Goal: Transaction & Acquisition: Purchase product/service

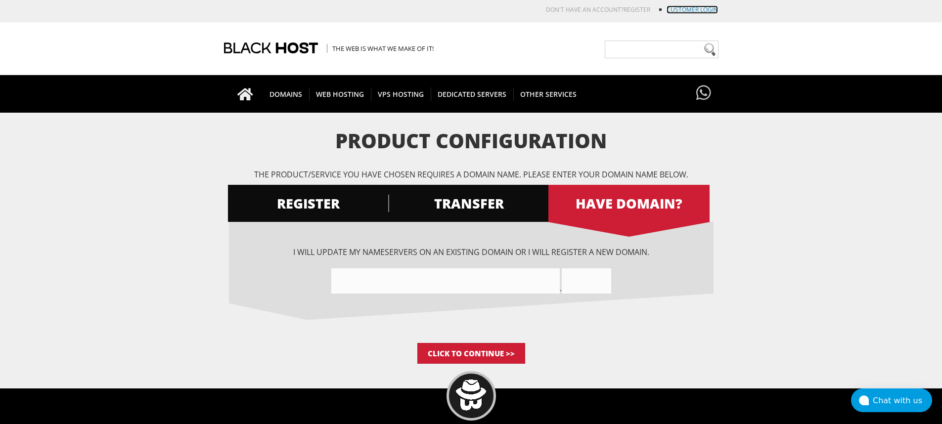
click at [690, 9] on link "Customer Login" at bounding box center [691, 9] width 51 height 8
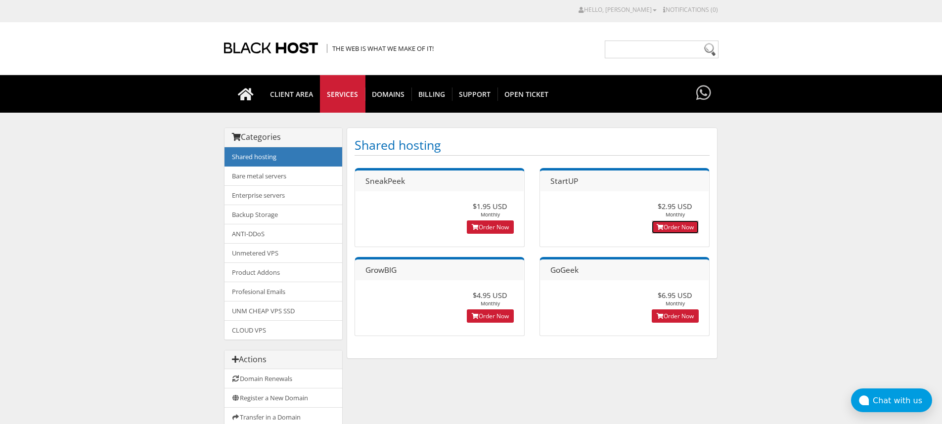
click at [683, 227] on link "Order Now" at bounding box center [675, 227] width 47 height 13
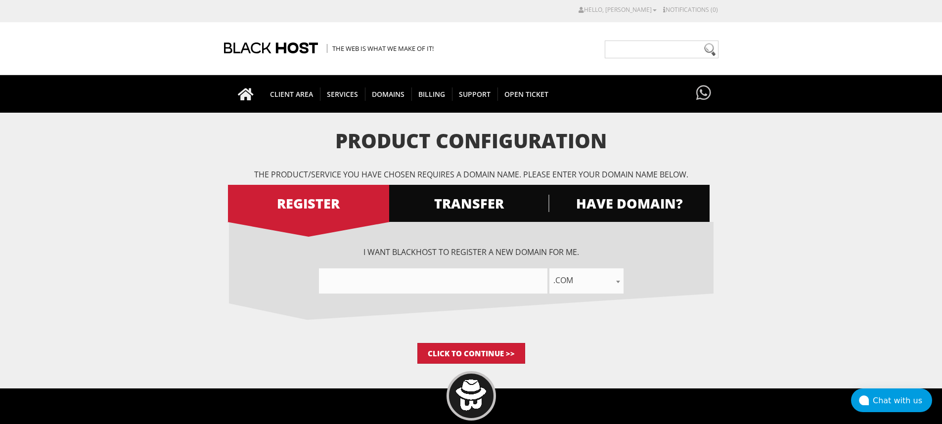
click at [498, 276] on input"] "text" at bounding box center [433, 280] width 228 height 25
type input"] "q"
type input"] "Q2LNGRESSO"
click at [584, 282] on span ".com" at bounding box center [586, 280] width 74 height 14
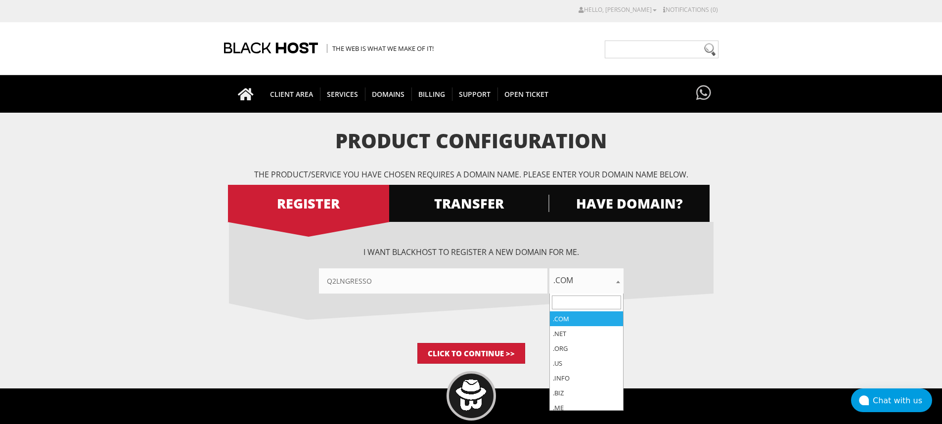
click at [580, 300] on input "search" at bounding box center [586, 303] width 69 height 14
type input "C"
select select ".co"
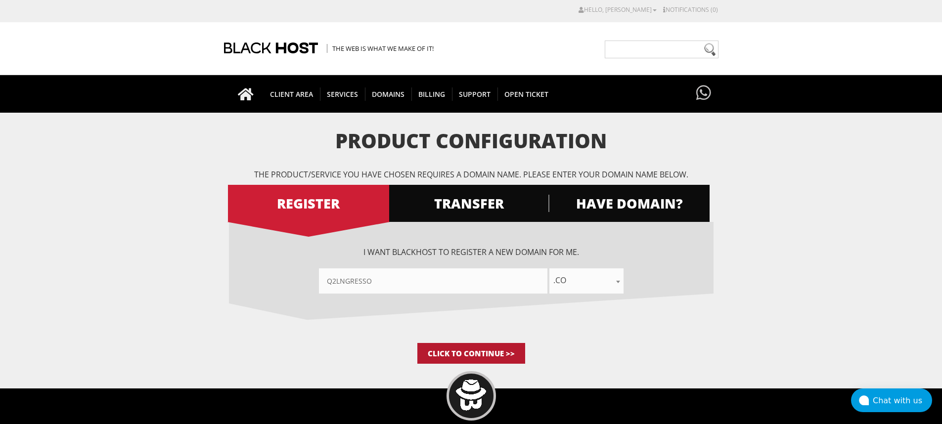
click at [486, 353] on input "Click to Continue >>" at bounding box center [471, 353] width 108 height 21
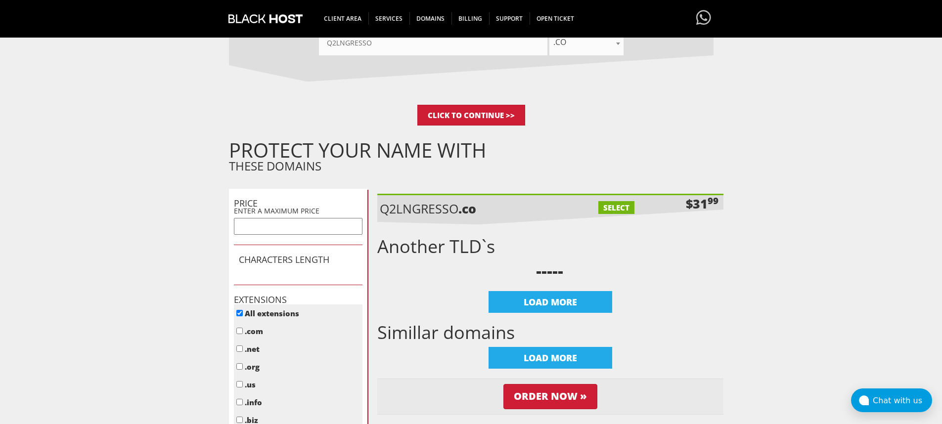
scroll to position [59, 0]
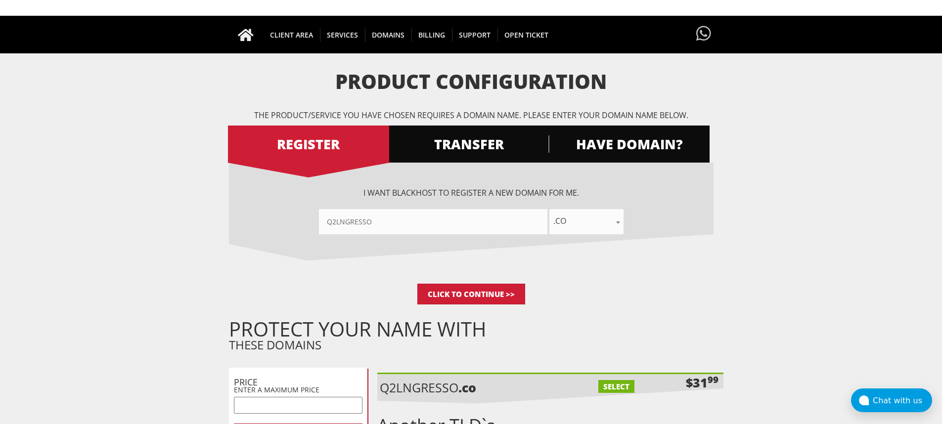
click at [431, 221] on input"] "Q2LNGRESSO" at bounding box center [433, 221] width 228 height 25
click at [625, 147] on span "HAVE DOMAIN?" at bounding box center [628, 143] width 161 height 17
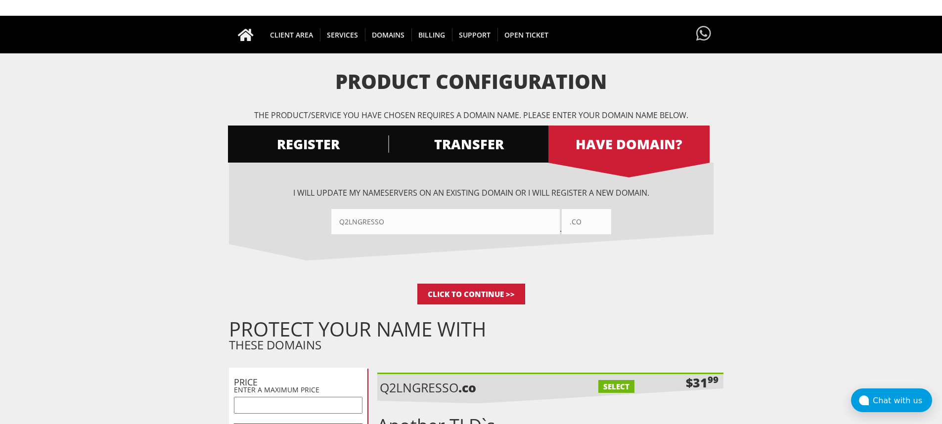
click at [439, 220] on input"] "Q2LNGRESSO" at bounding box center [445, 221] width 228 height 25
click at [471, 288] on input "Click to Continue >>" at bounding box center [471, 294] width 108 height 21
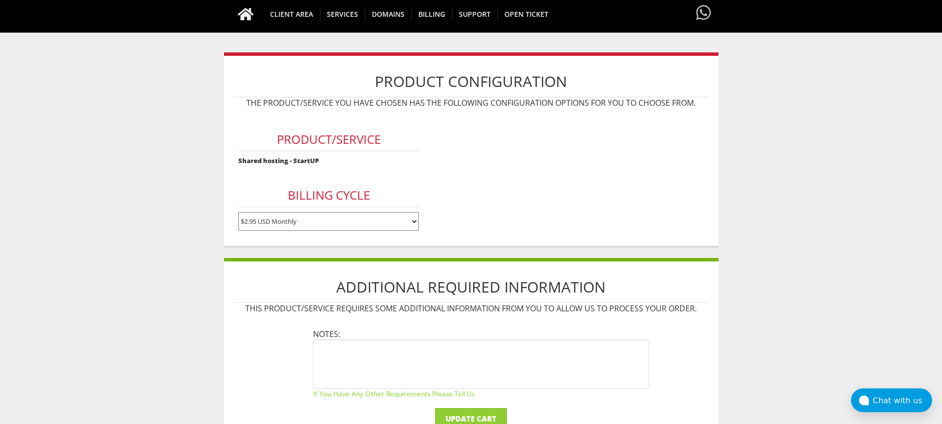
scroll to position [59, 0]
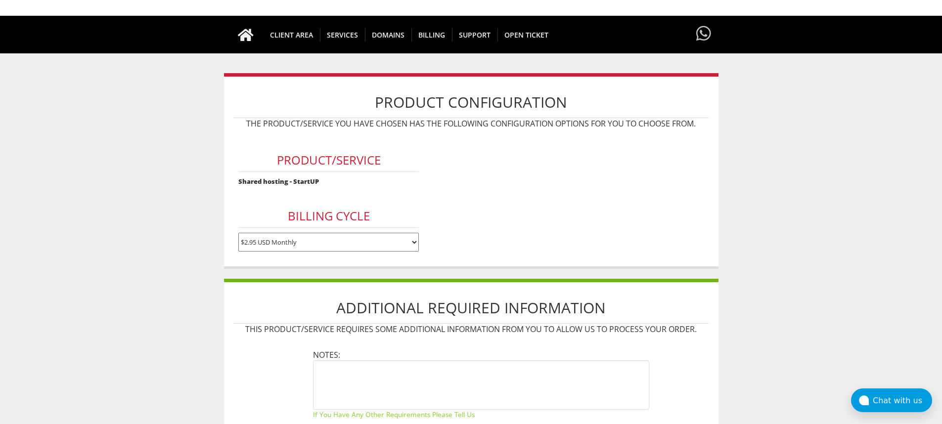
click at [374, 242] on select "$2.95 USD Monthly $29.95 USD Annually $59.90 USD Biennially" at bounding box center [328, 242] width 180 height 19
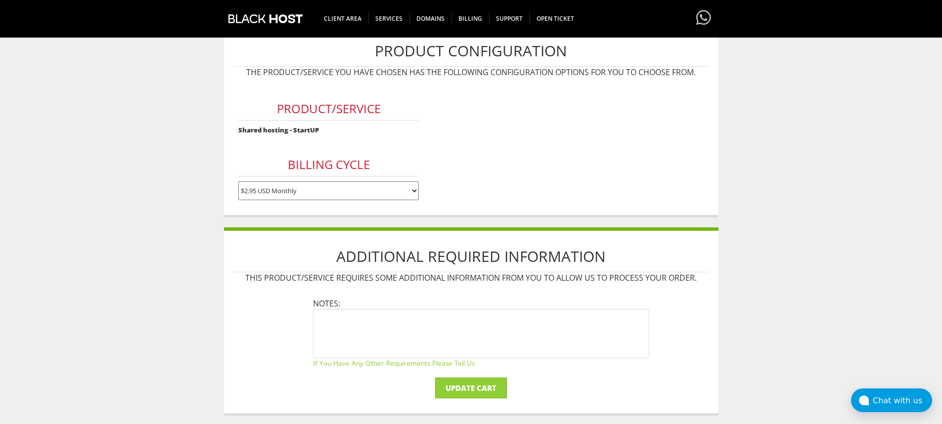
scroll to position [178, 0]
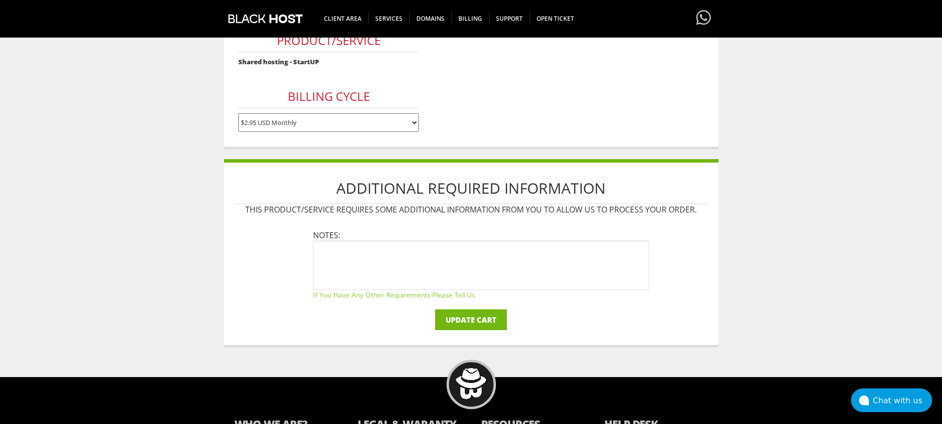
click at [484, 319] on input "Update Cart" at bounding box center [471, 320] width 72 height 21
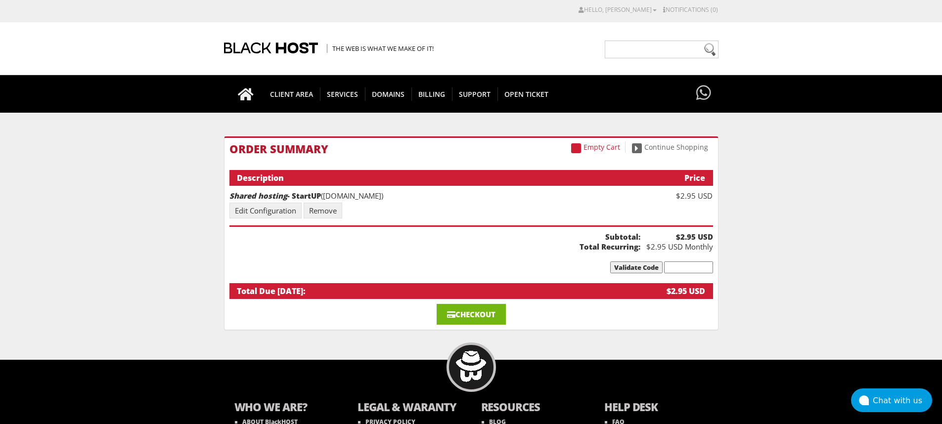
click at [474, 312] on link "Checkout" at bounding box center [471, 314] width 69 height 21
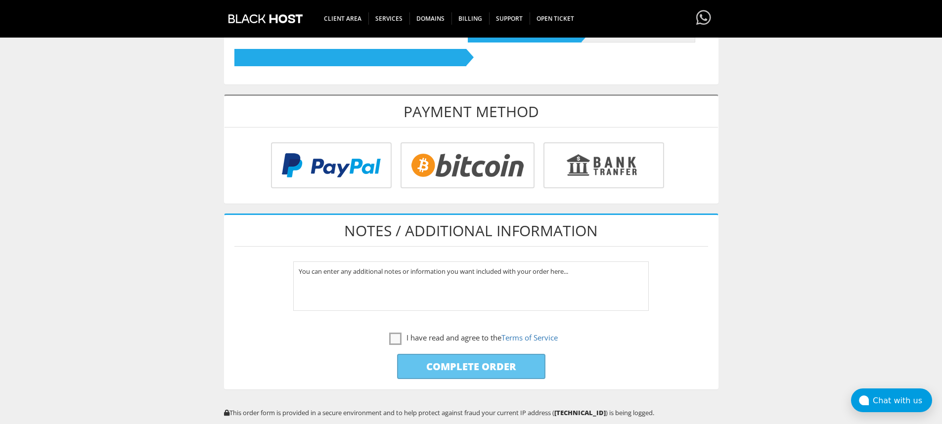
scroll to position [356, 0]
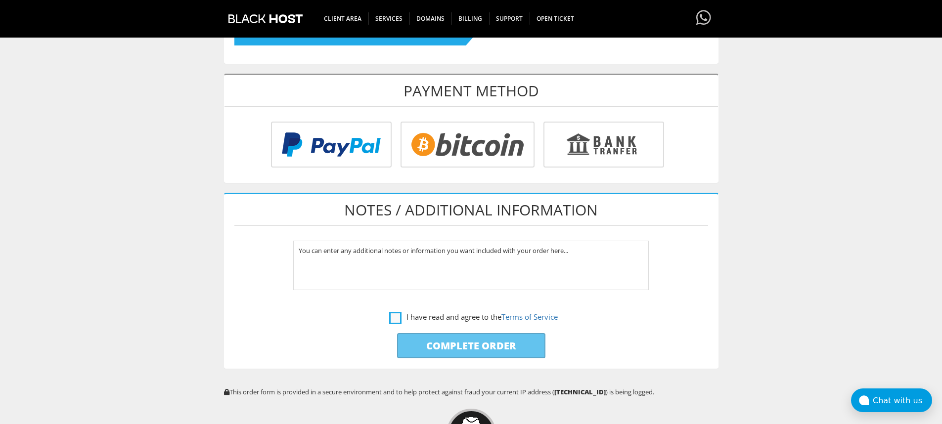
type input "larissaconta79@gmail.com"
click at [411, 317] on label "I have read and agree to the Terms of Service" at bounding box center [473, 317] width 169 height 12
checkbox input "true"
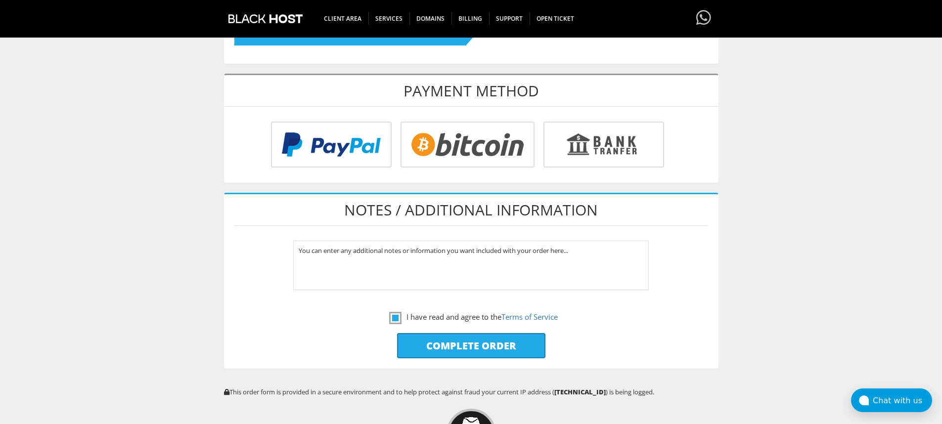
click at [454, 343] on input "Complete Order" at bounding box center [471, 345] width 148 height 25
type input "Please Wait..."
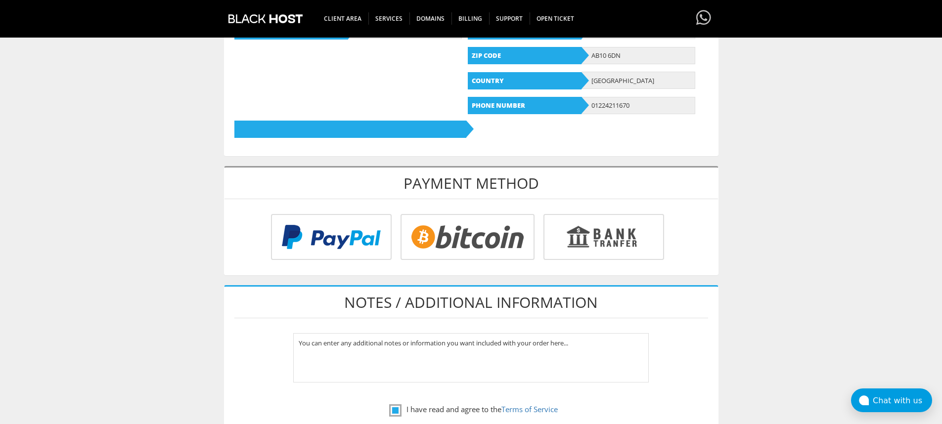
scroll to position [262, 0]
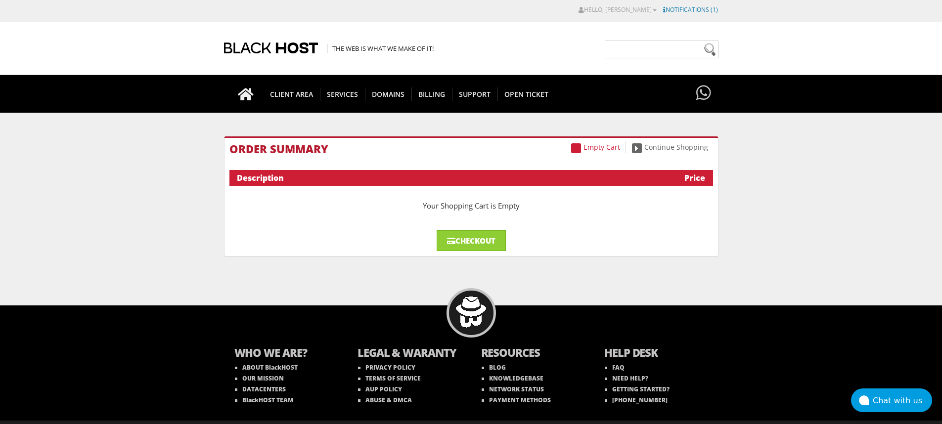
click at [694, 10] on link "Notifications (1)" at bounding box center [690, 9] width 55 height 8
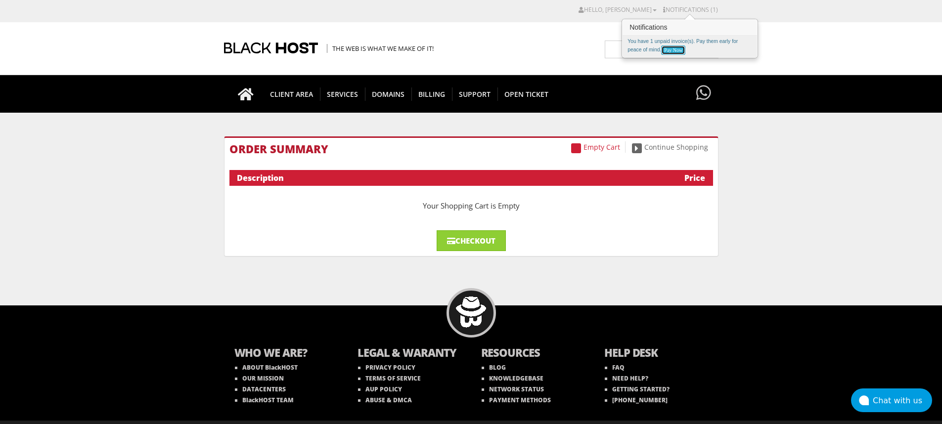
click at [678, 52] on link "Pay Now" at bounding box center [673, 49] width 24 height 9
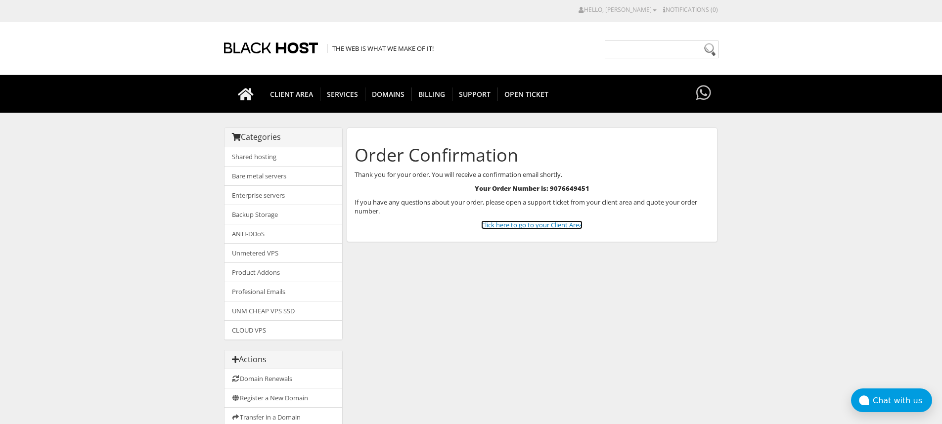
click at [563, 229] on link "Click here to go to your Client Area" at bounding box center [531, 225] width 101 height 9
